Goal: Transaction & Acquisition: Purchase product/service

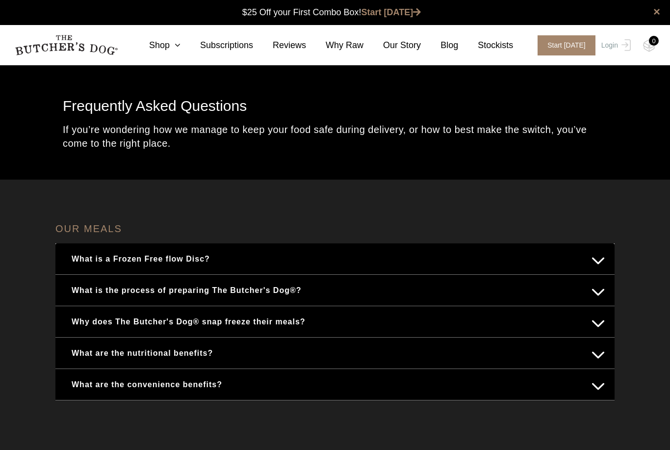
click at [407, 47] on link "Our Story" at bounding box center [392, 45] width 57 height 13
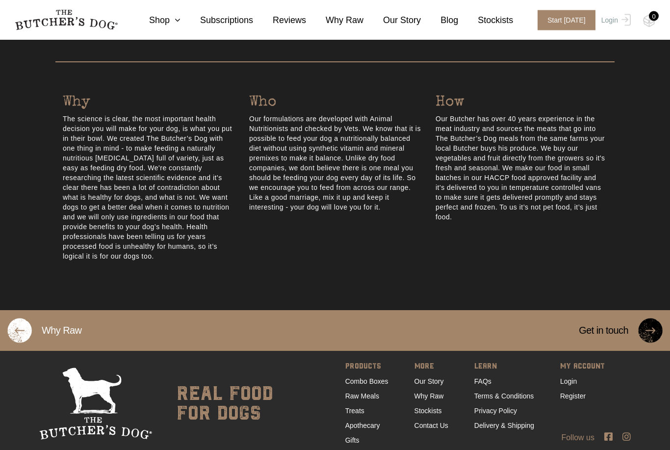
scroll to position [457, 0]
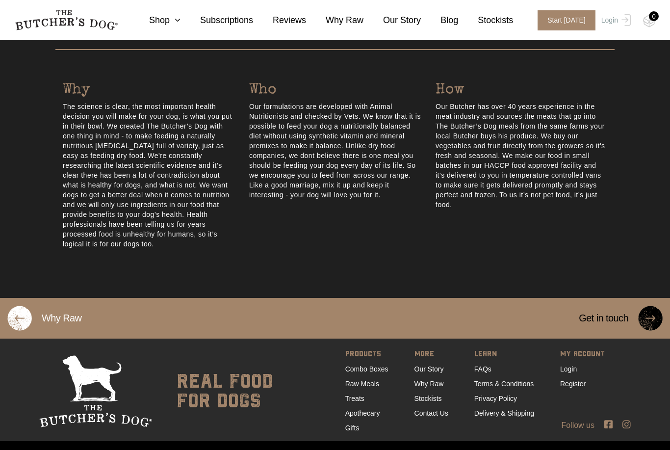
click at [359, 369] on link "Combo Boxes" at bounding box center [367, 369] width 43 height 8
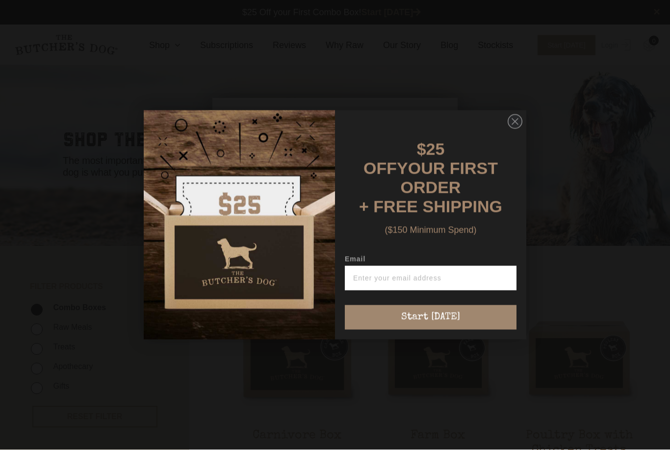
scroll to position [0, 0]
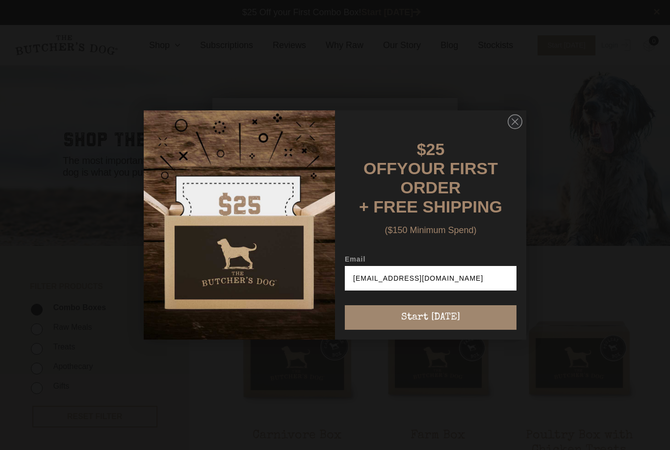
type input "[EMAIL_ADDRESS][DOMAIN_NAME]"
click at [426, 313] on button "Start [DATE]" at bounding box center [431, 317] width 172 height 25
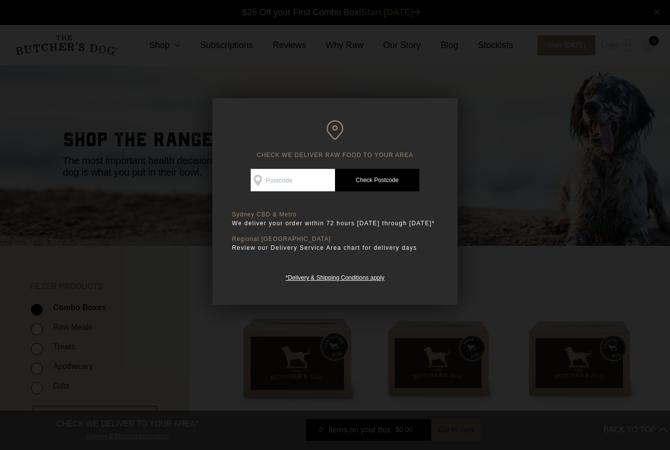
click at [276, 174] on input "Check Availability At" at bounding box center [293, 180] width 84 height 23
type input "2097"
click at [376, 185] on link "Check Postcode" at bounding box center [377, 180] width 84 height 23
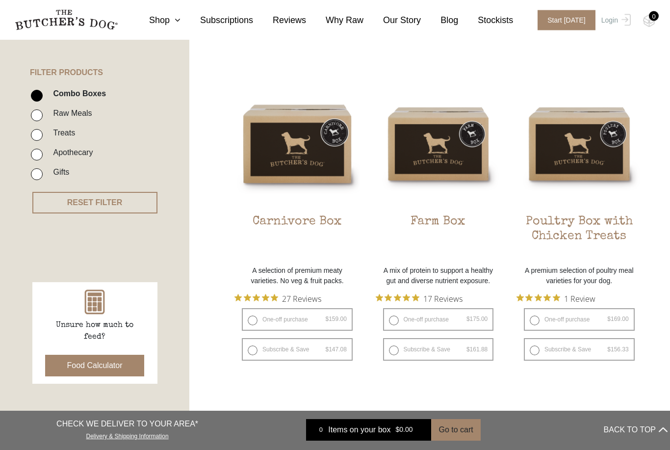
scroll to position [214, 0]
click at [0, 0] on img at bounding box center [0, 0] width 0 height 0
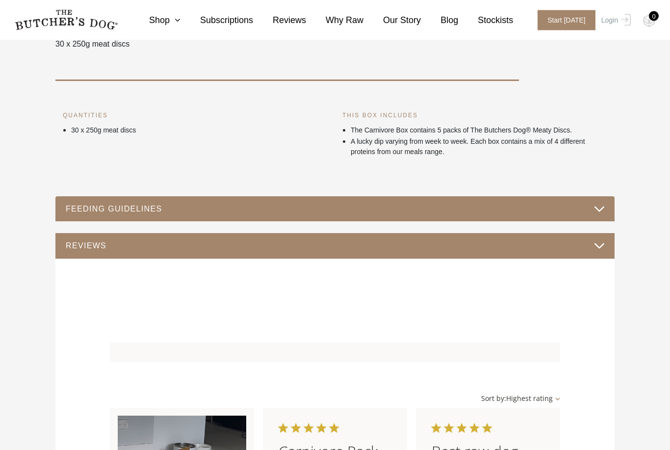
scroll to position [363, 0]
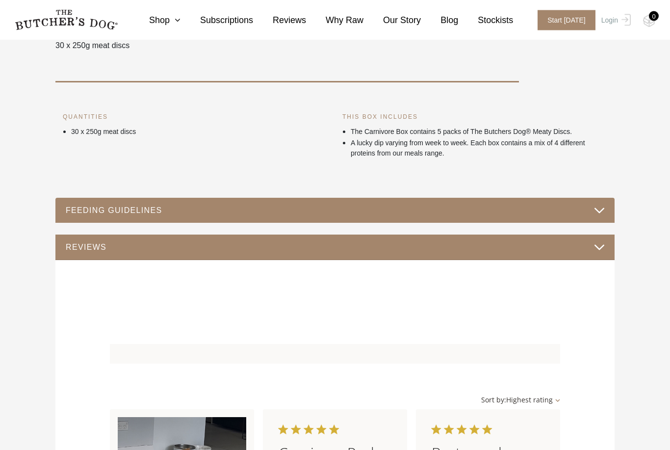
click at [599, 214] on button "FEEDING GUIDELINES" at bounding box center [335, 210] width 540 height 13
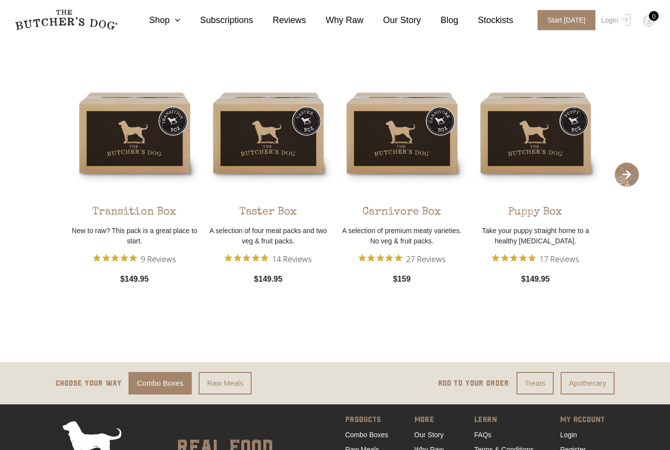
scroll to position [841, 0]
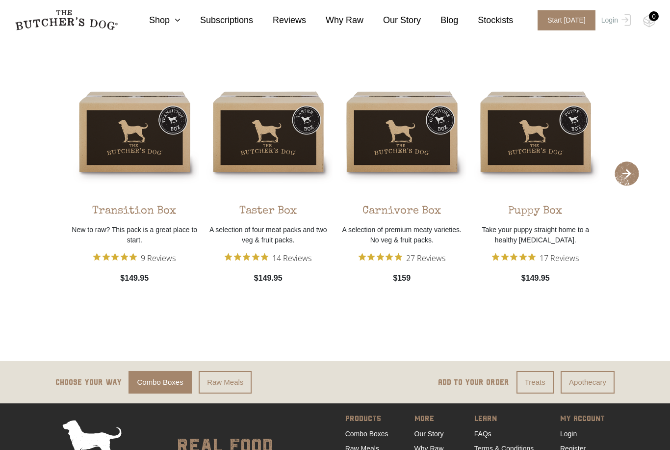
click at [279, 146] on div "Taster Box A selection of four meat packs and two veg & fruit packs. 14 Reviews…" at bounding box center [268, 186] width 129 height 239
click at [268, 171] on div "Taster Box A selection of four meat packs and two veg & fruit packs. 14 Reviews…" at bounding box center [268, 186] width 129 height 239
click at [268, 301] on link "View Product" at bounding box center [268, 297] width 53 height 17
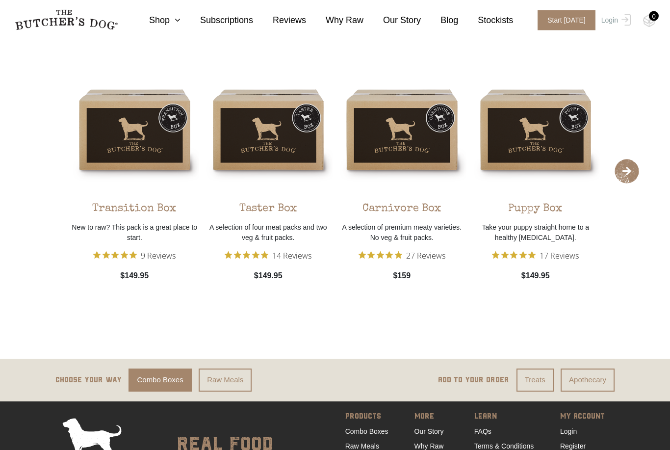
scroll to position [1715, 0]
